Goal: Check status: Check status

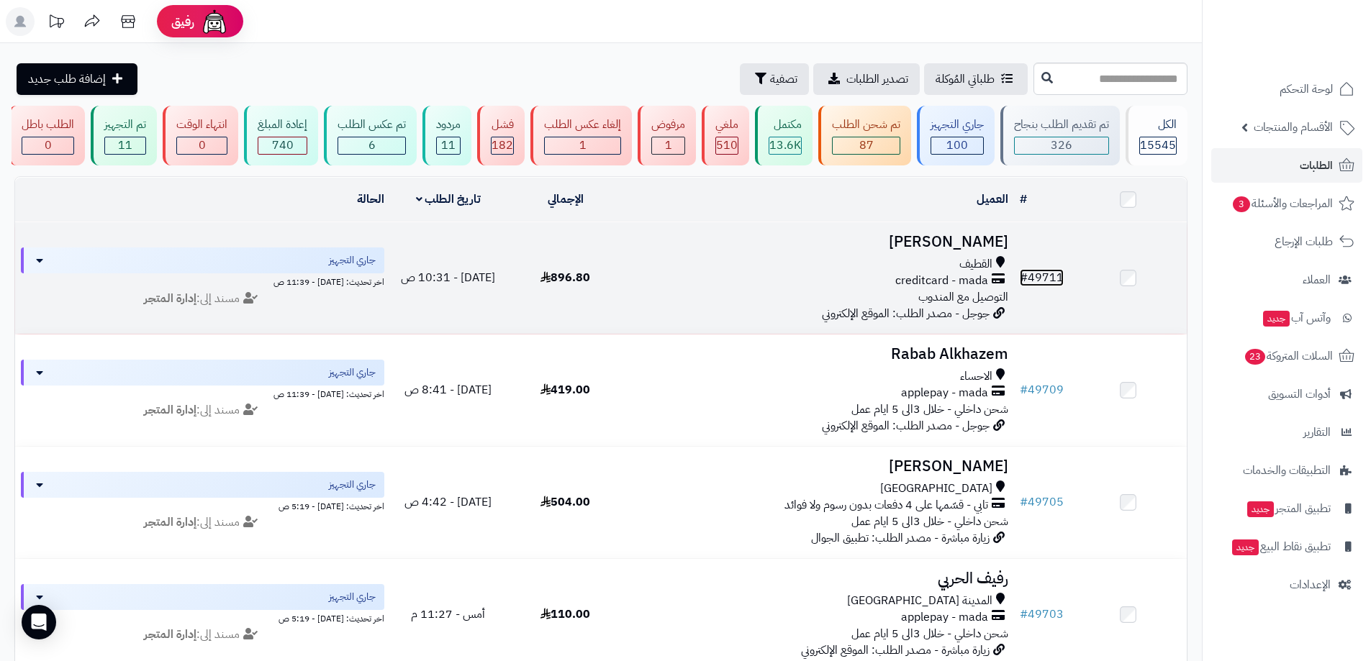
click at [1056, 284] on link "# 49711" at bounding box center [1041, 277] width 44 height 17
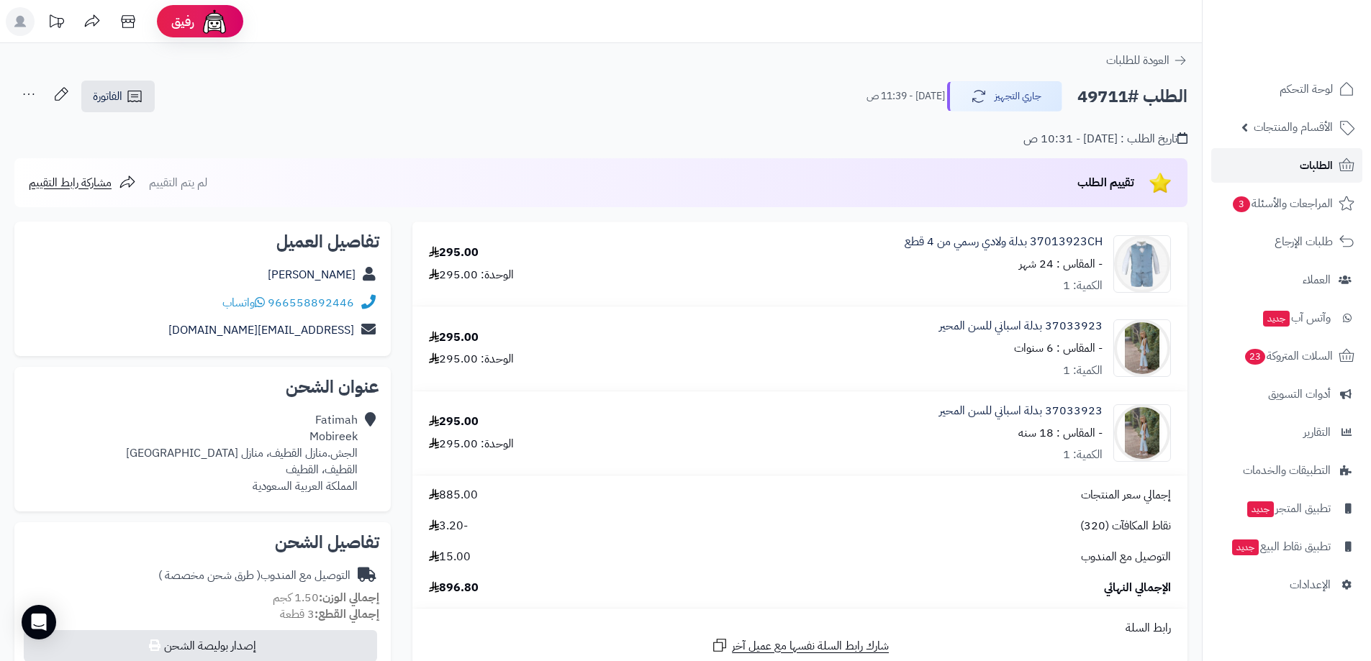
click at [1303, 168] on span "الطلبات" at bounding box center [1315, 165] width 33 height 20
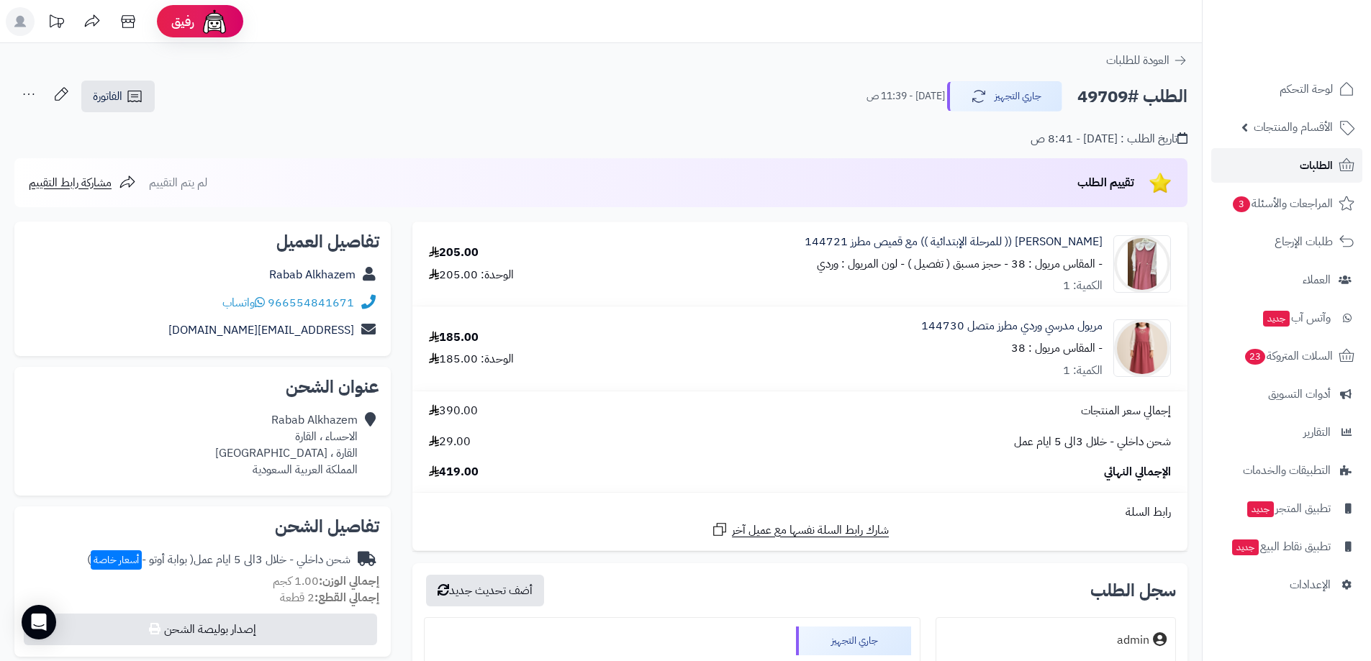
click at [1273, 160] on link "الطلبات" at bounding box center [1286, 165] width 151 height 35
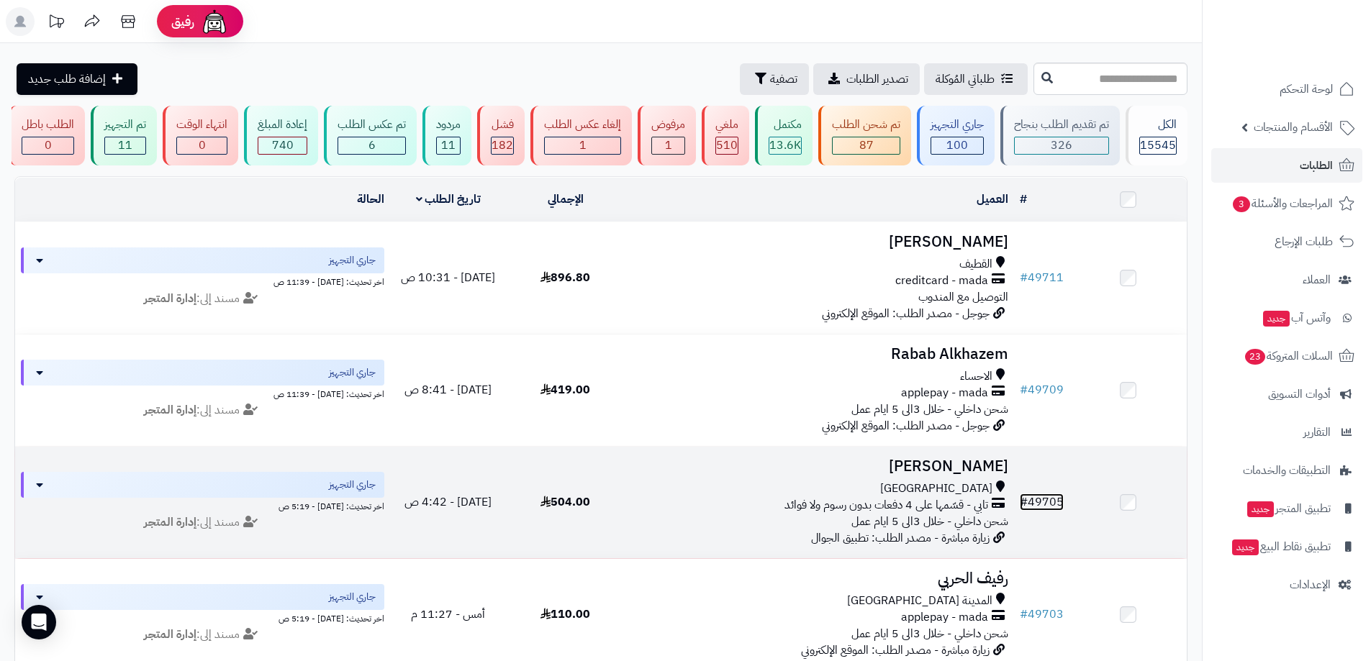
click at [1053, 504] on link "# 49705" at bounding box center [1041, 502] width 44 height 17
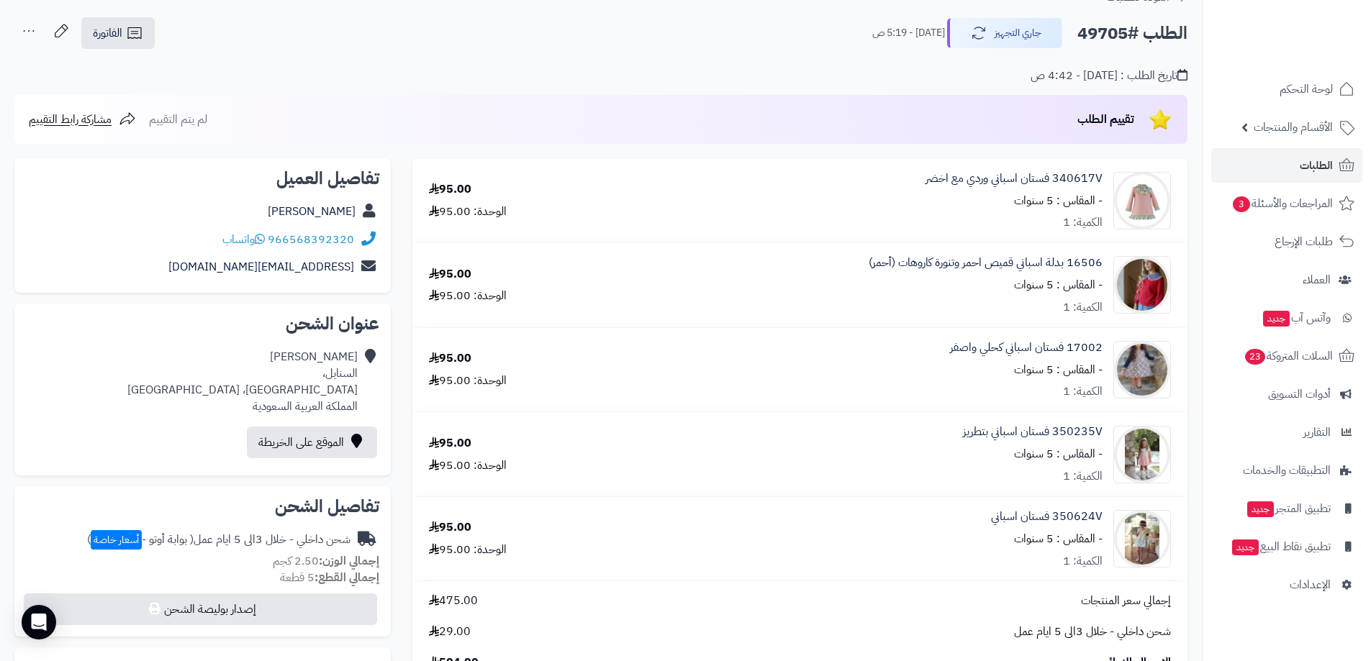
scroll to position [71, 0]
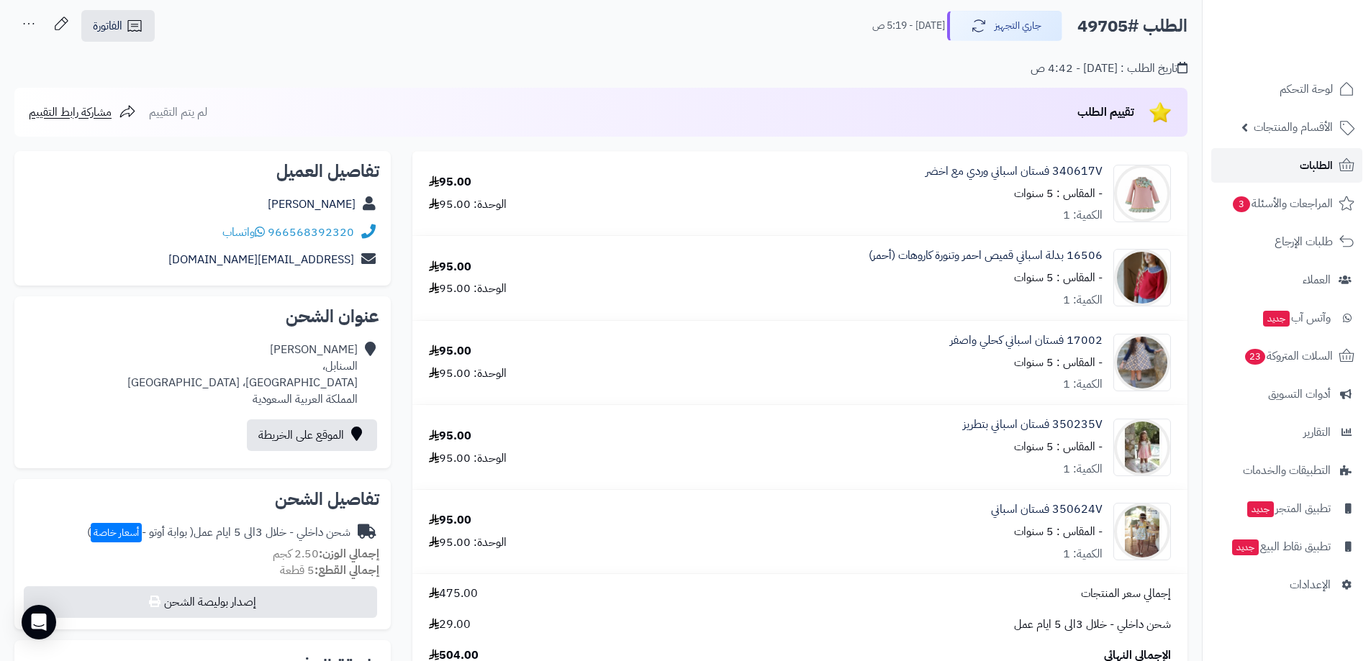
click at [1311, 173] on span "الطلبات" at bounding box center [1315, 165] width 33 height 20
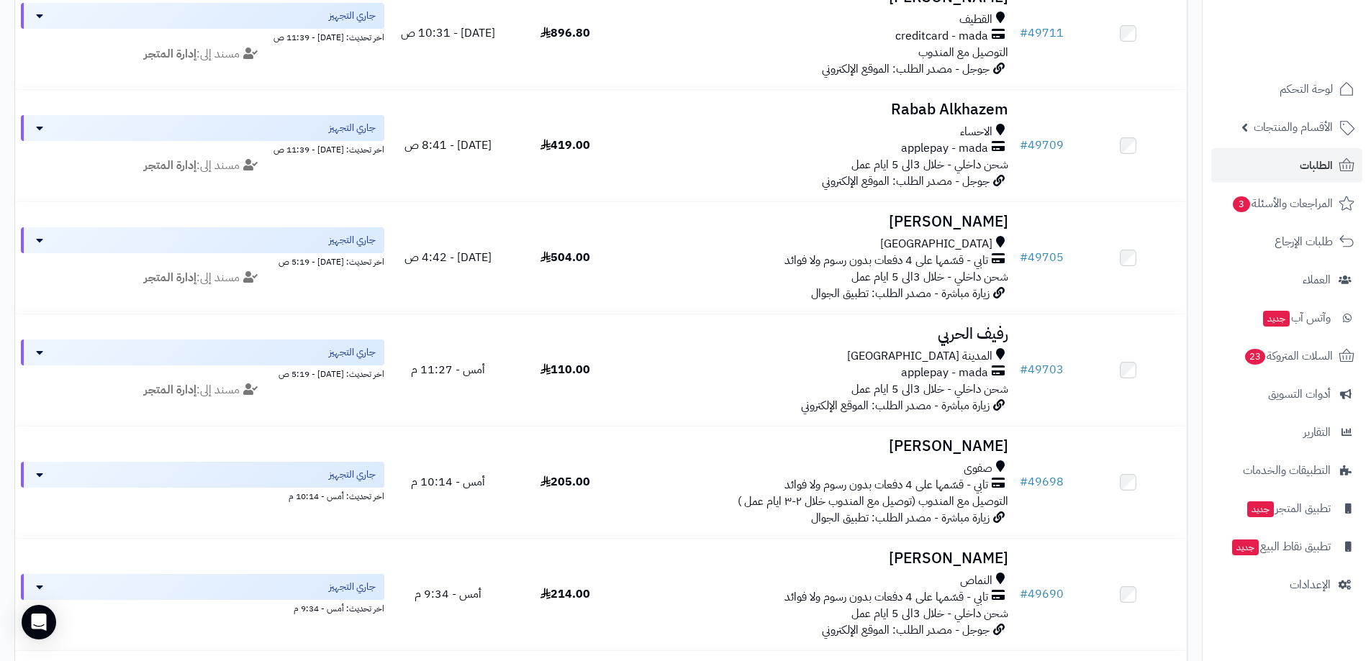
scroll to position [274, 0]
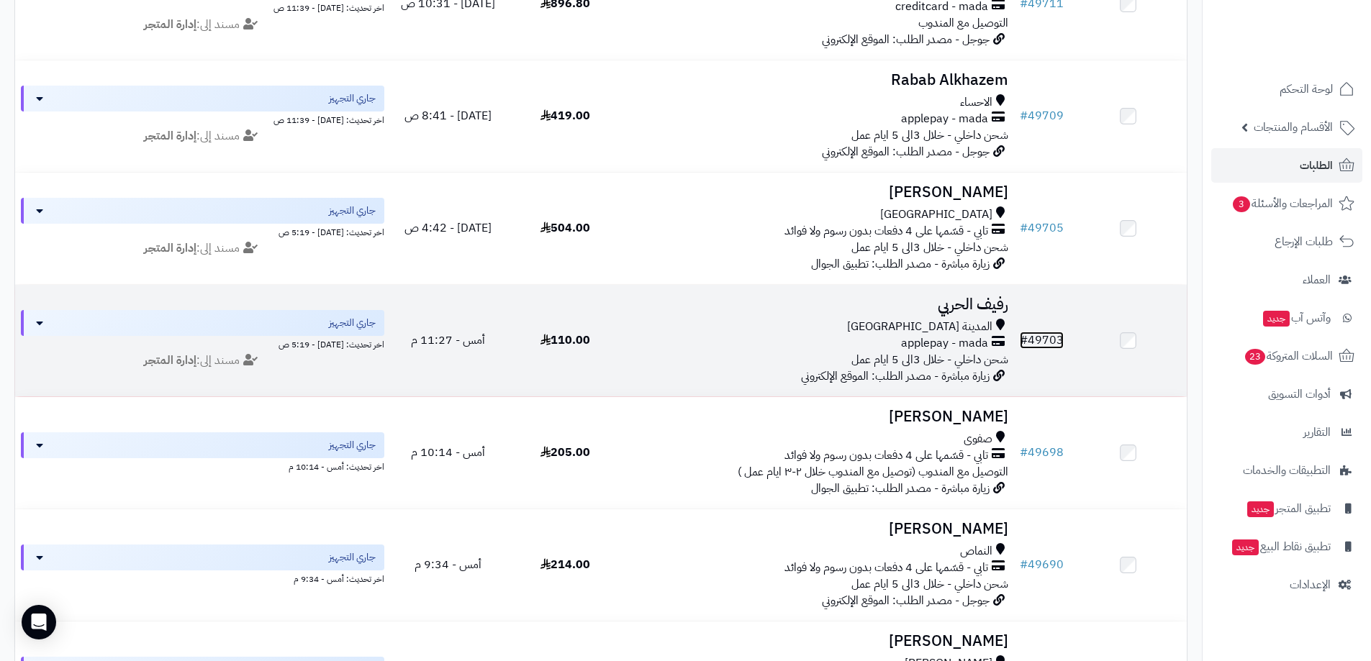
click at [1063, 336] on link "# 49703" at bounding box center [1041, 340] width 44 height 17
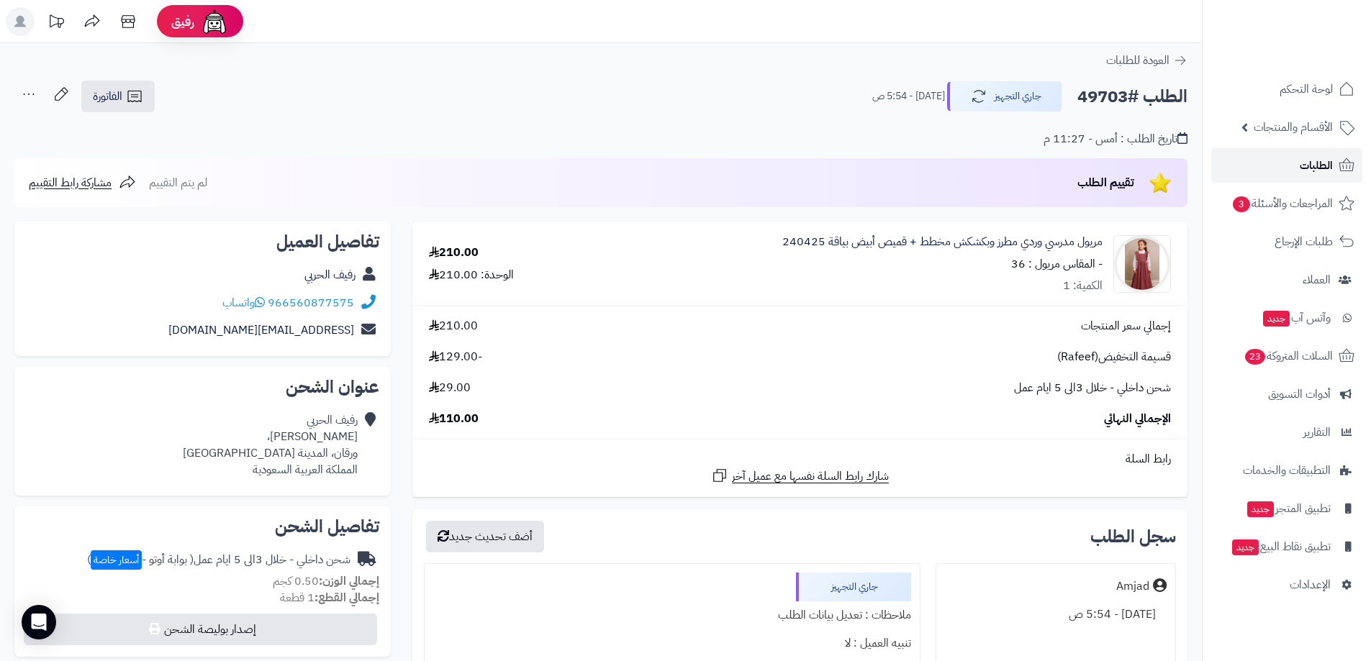
click at [1323, 157] on span "الطلبات" at bounding box center [1315, 165] width 33 height 20
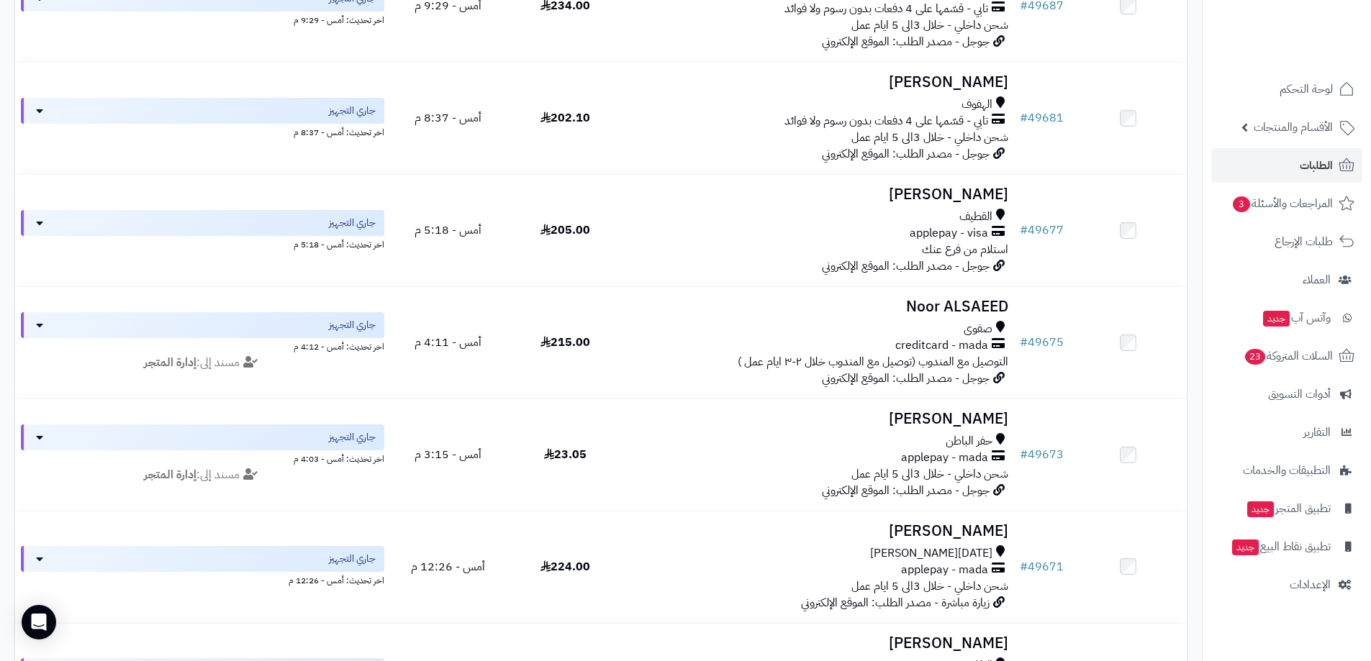
scroll to position [951, 0]
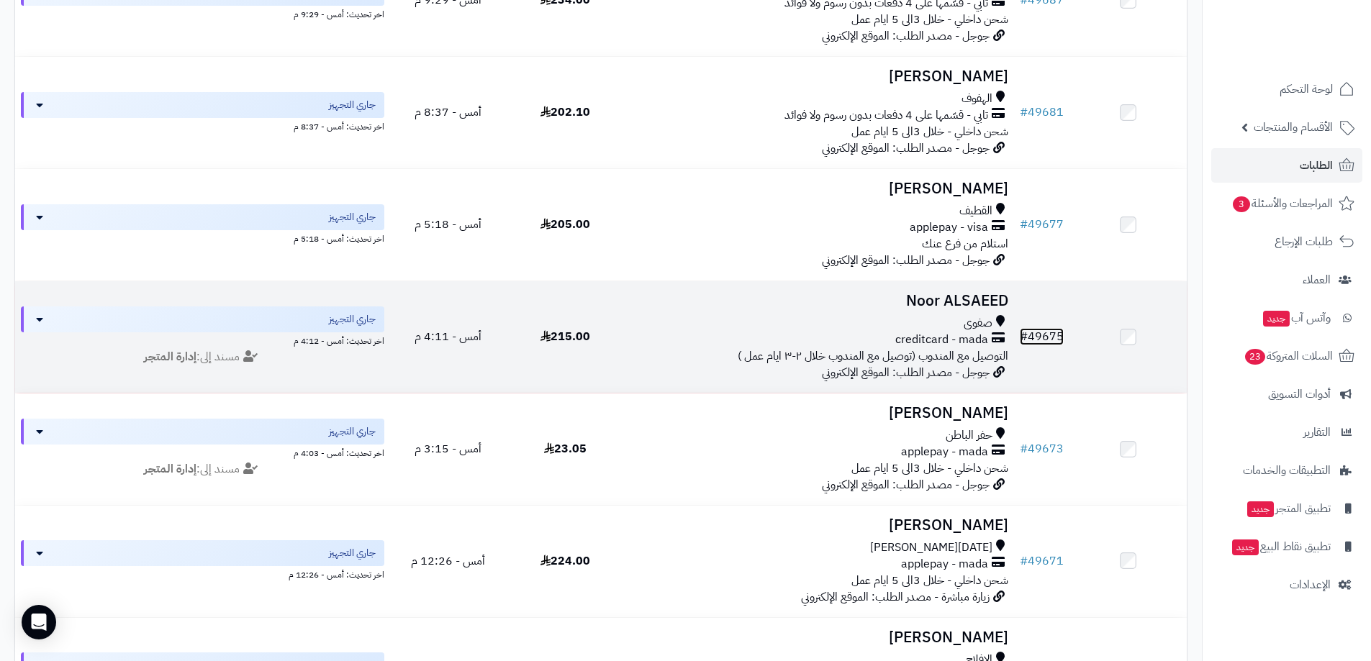
click at [1052, 333] on link "# 49675" at bounding box center [1041, 336] width 44 height 17
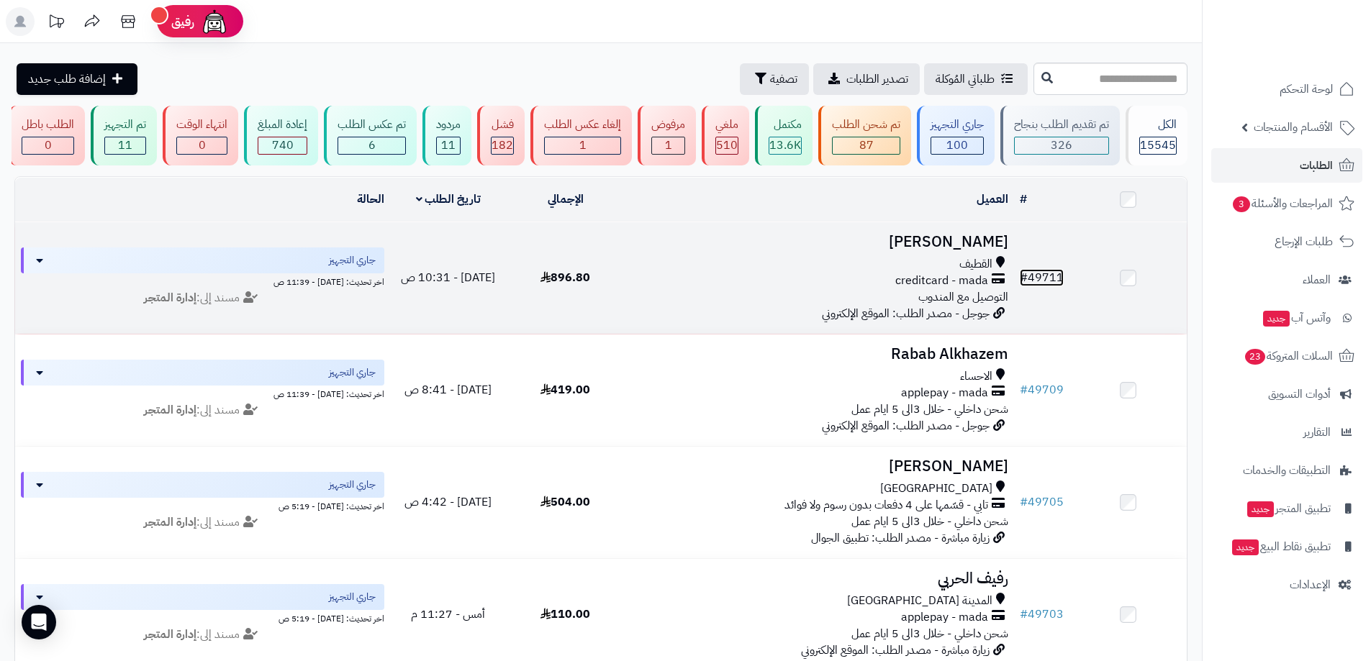
click at [1058, 286] on link "# 49711" at bounding box center [1041, 277] width 44 height 17
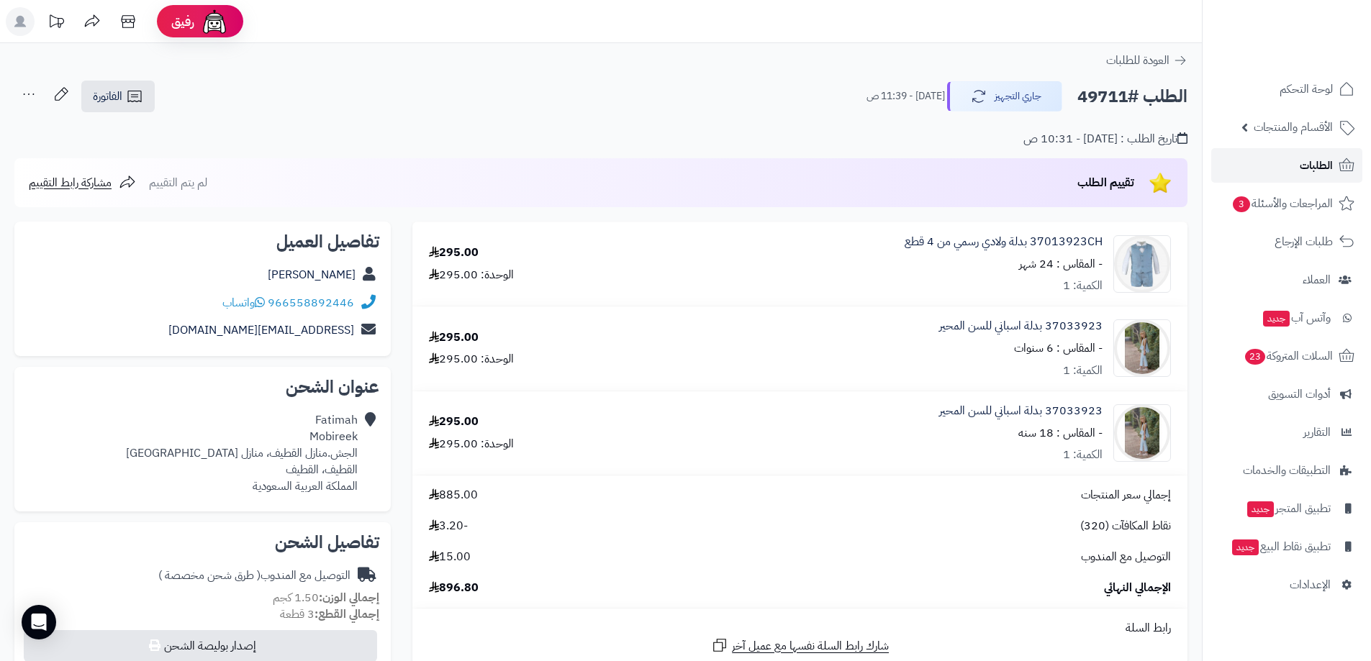
click at [1346, 162] on icon at bounding box center [1345, 165] width 17 height 17
